Goal: Task Accomplishment & Management: Manage account settings

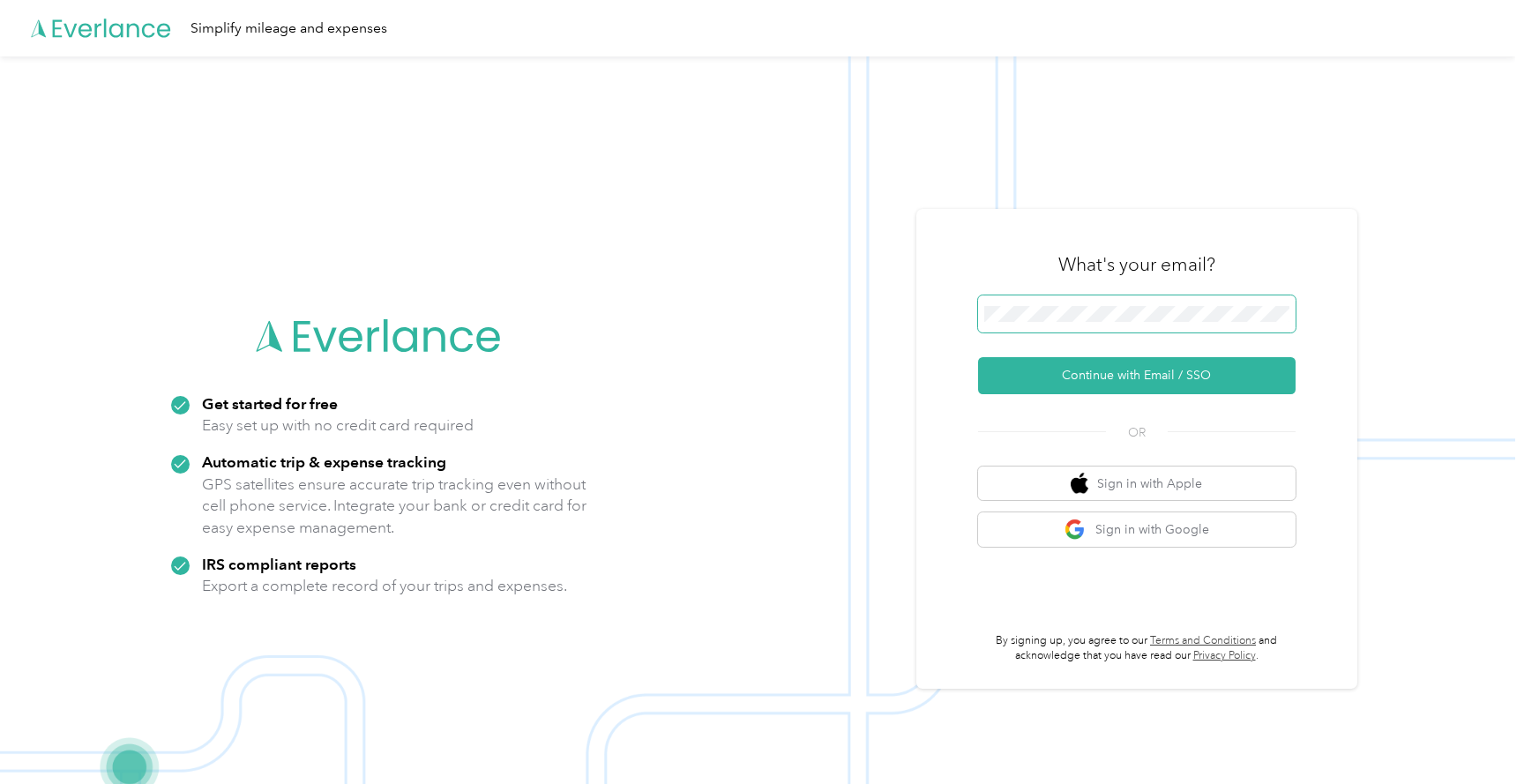
click at [1151, 298] on span at bounding box center [1137, 314] width 318 height 37
click at [1126, 387] on button "Continue with Email / SSO" at bounding box center [1137, 375] width 318 height 37
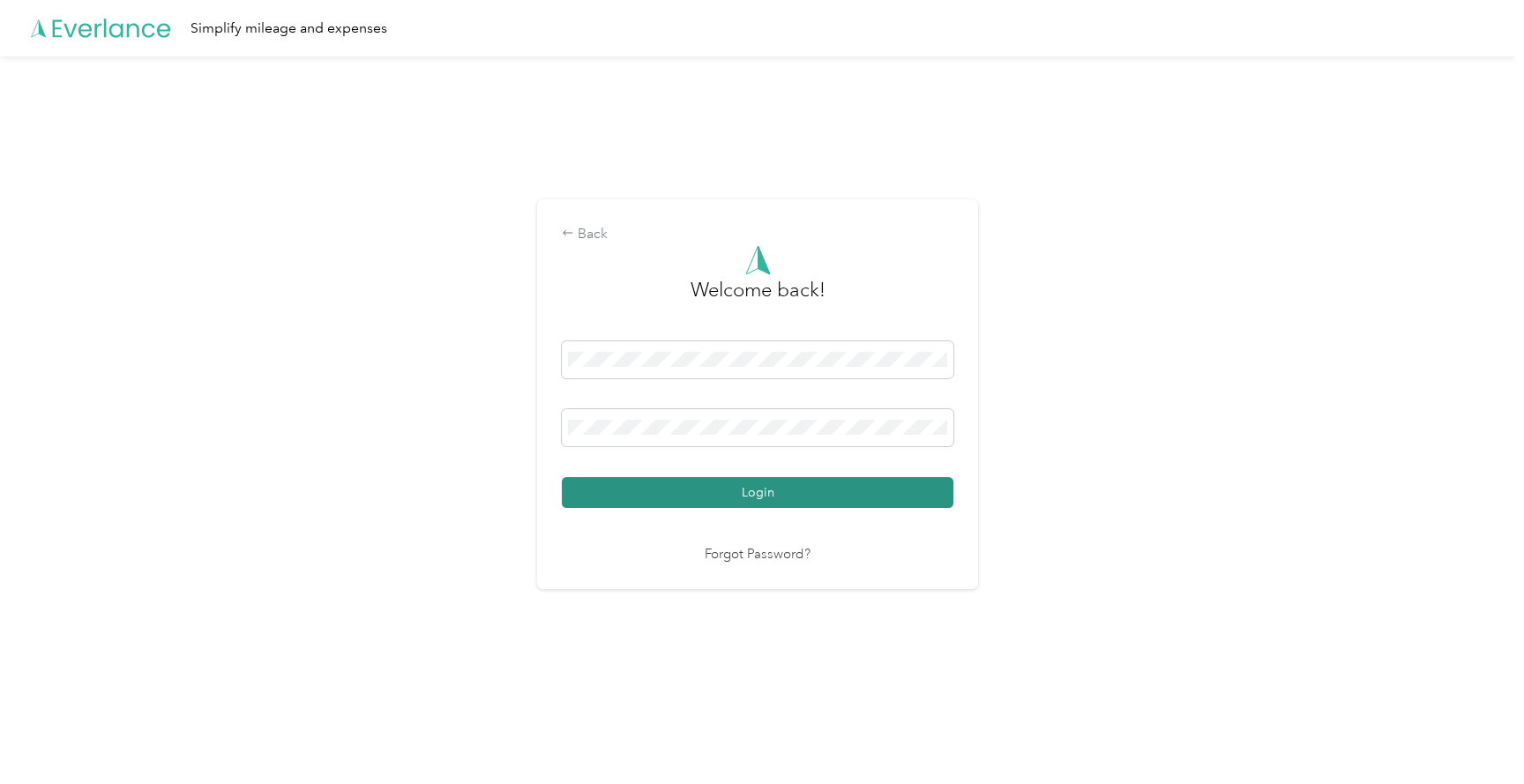
click at [746, 484] on button "Login" at bounding box center [757, 493] width 392 height 31
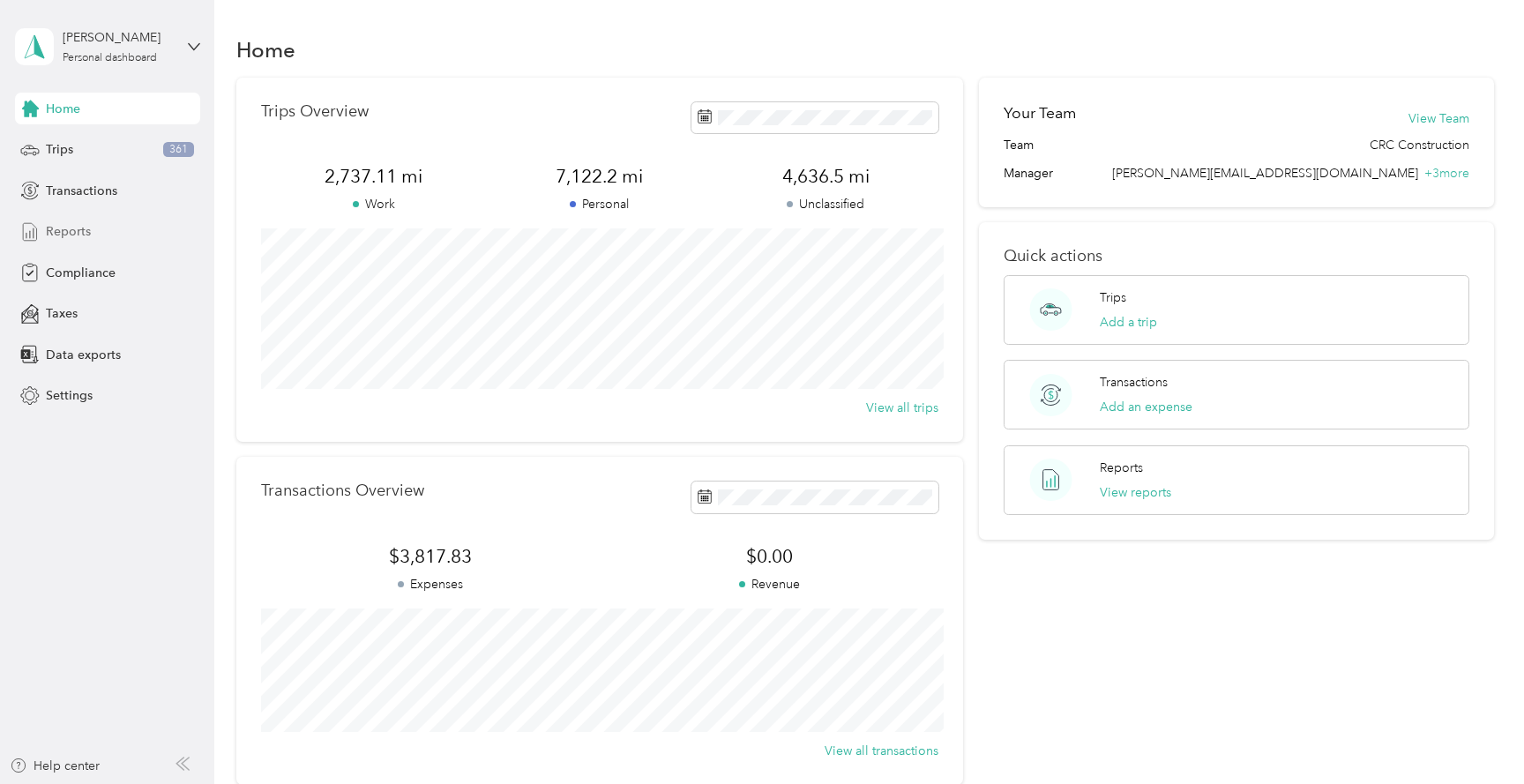
click at [70, 240] on span "Reports" at bounding box center [68, 231] width 45 height 18
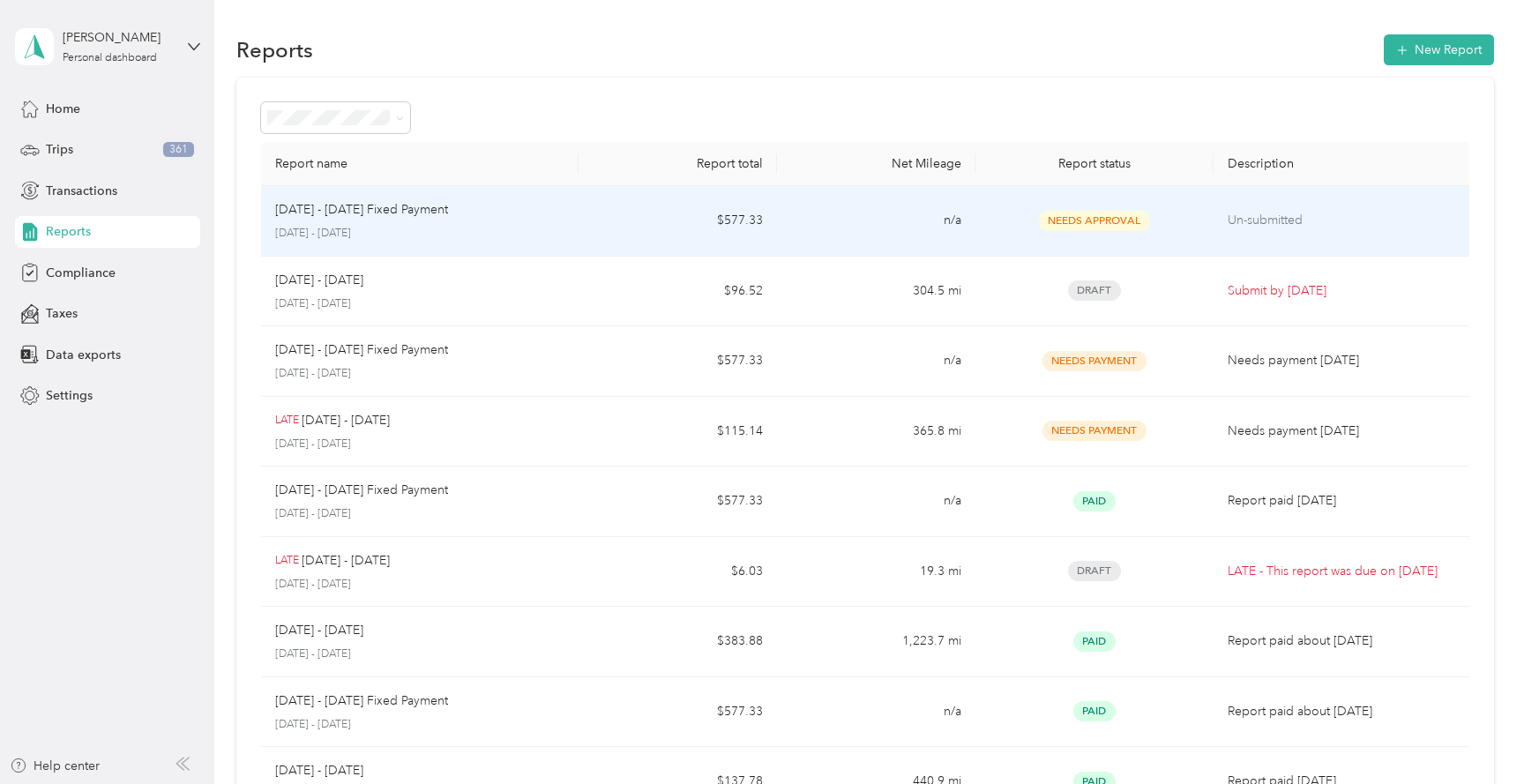
click at [650, 218] on td "$577.33" at bounding box center [678, 221] width 198 height 70
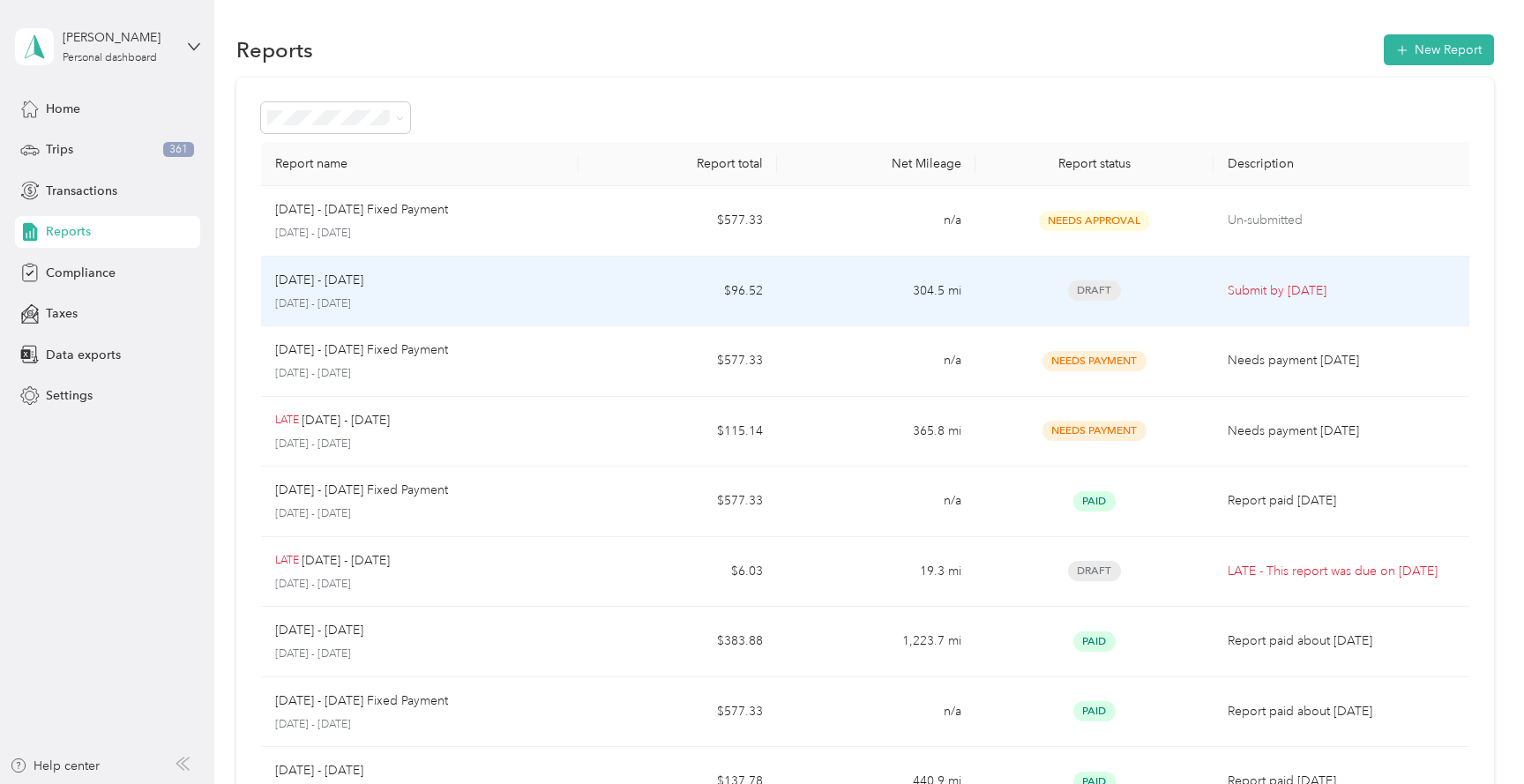
click at [909, 277] on td "304.5 mi" at bounding box center [876, 291] width 198 height 70
